Goal: Navigation & Orientation: Find specific page/section

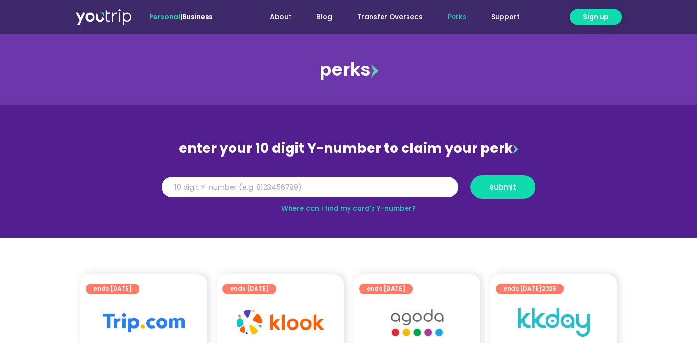
click at [372, 71] on img at bounding box center [374, 71] width 8 height 14
click at [375, 68] on img at bounding box center [374, 71] width 8 height 14
click at [355, 74] on div "perks" at bounding box center [348, 69] width 697 height 38
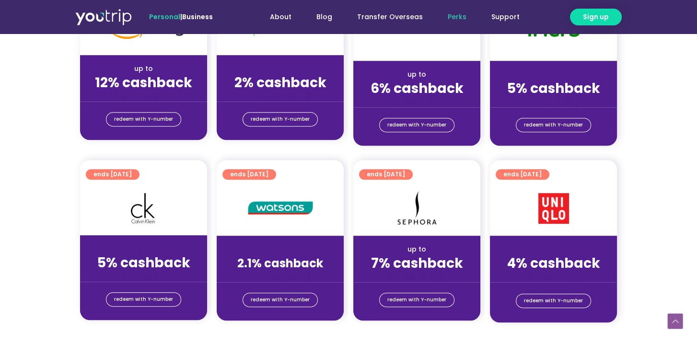
scroll to position [575, 0]
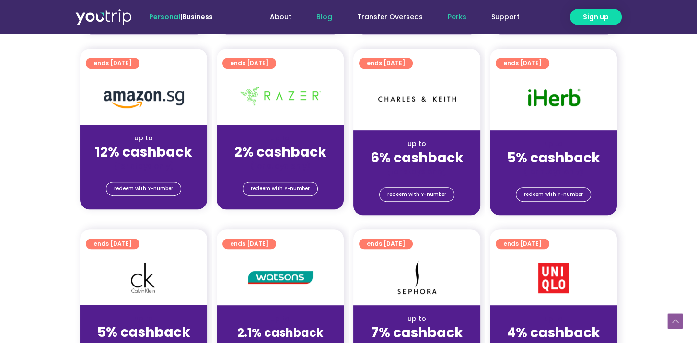
click at [329, 15] on link "Blog" at bounding box center [324, 17] width 41 height 18
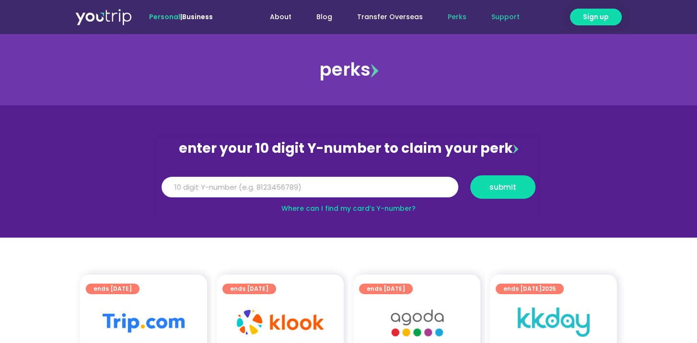
click at [504, 14] on link "Support" at bounding box center [505, 17] width 53 height 18
